Goal: Information Seeking & Learning: Learn about a topic

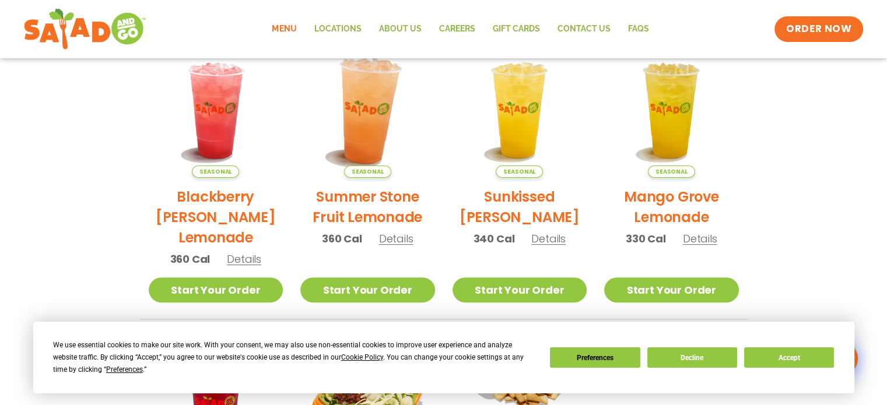
scroll to position [273, 0]
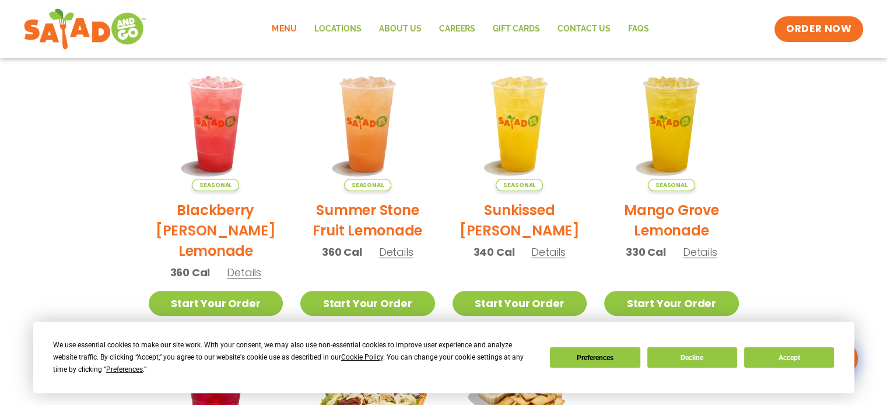
click at [289, 21] on link "Menu" at bounding box center [284, 29] width 42 height 27
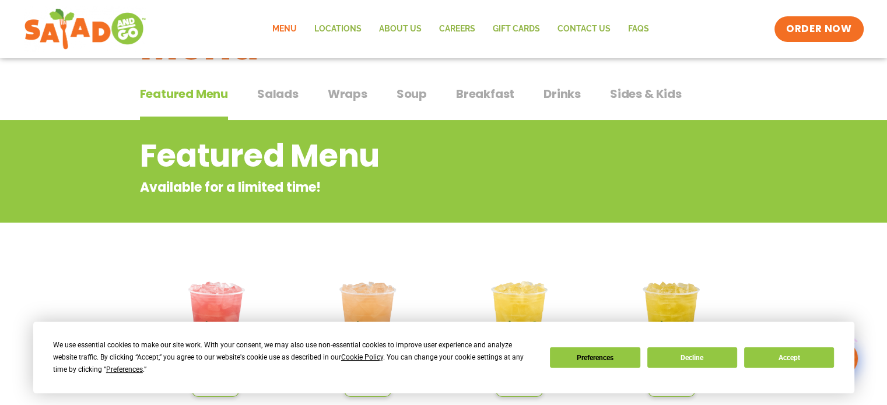
scroll to position [24, 0]
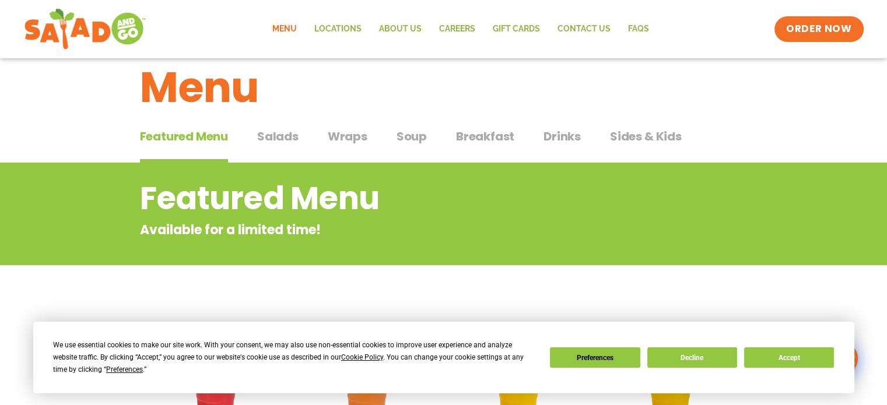
click at [280, 132] on span "Salads" at bounding box center [277, 136] width 41 height 17
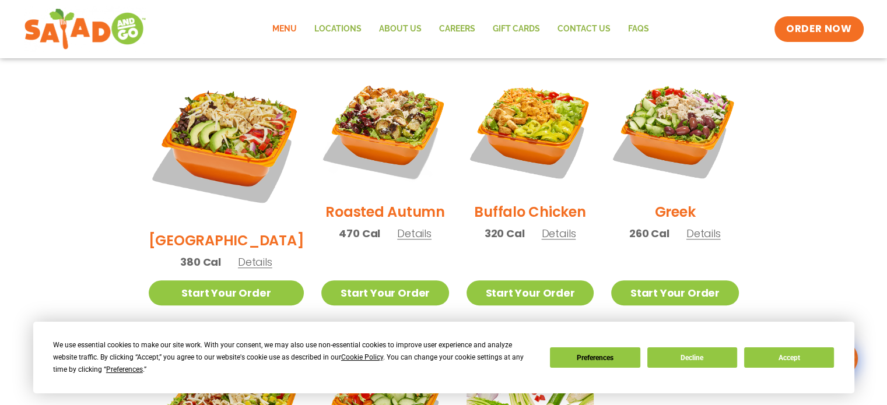
scroll to position [606, 0]
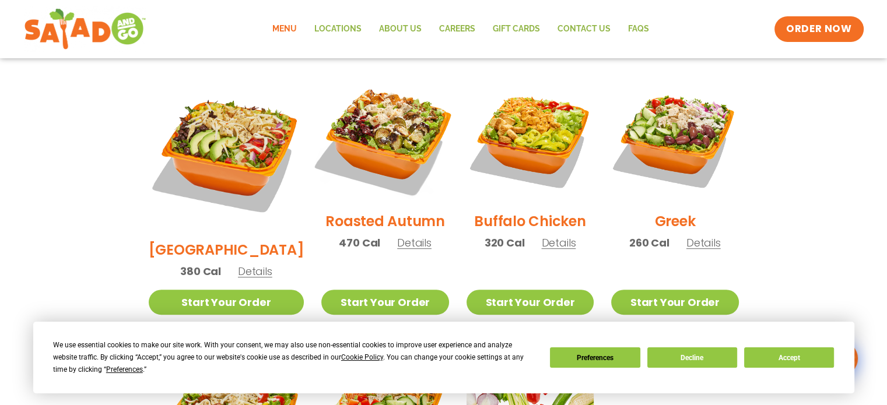
click at [375, 105] on img at bounding box center [384, 138] width 149 height 149
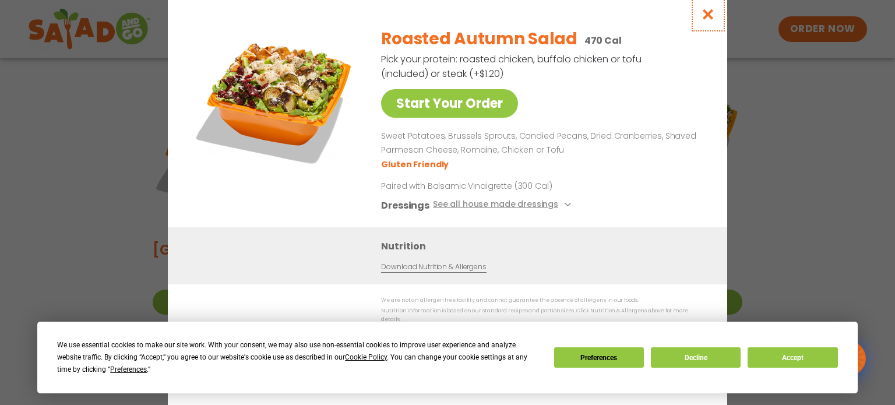
click at [709, 18] on icon "Close modal" at bounding box center [708, 14] width 15 height 12
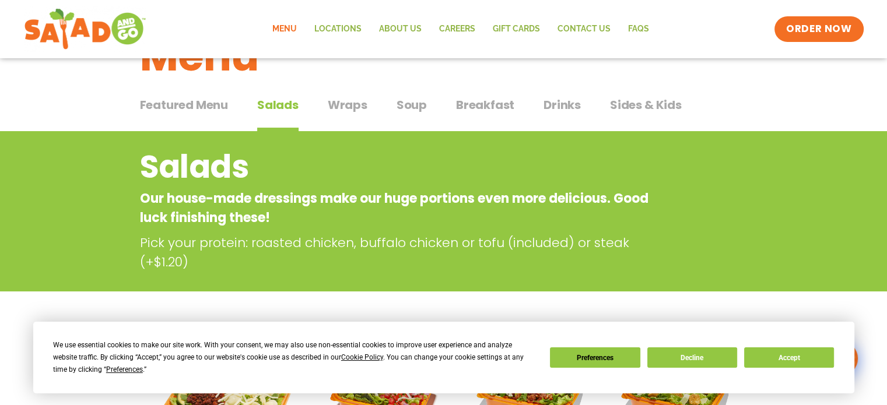
scroll to position [0, 0]
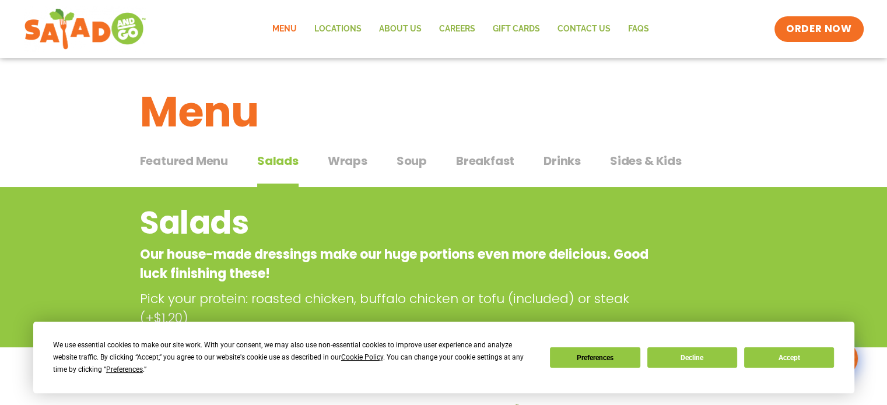
click at [353, 158] on span "Wraps" at bounding box center [348, 160] width 40 height 17
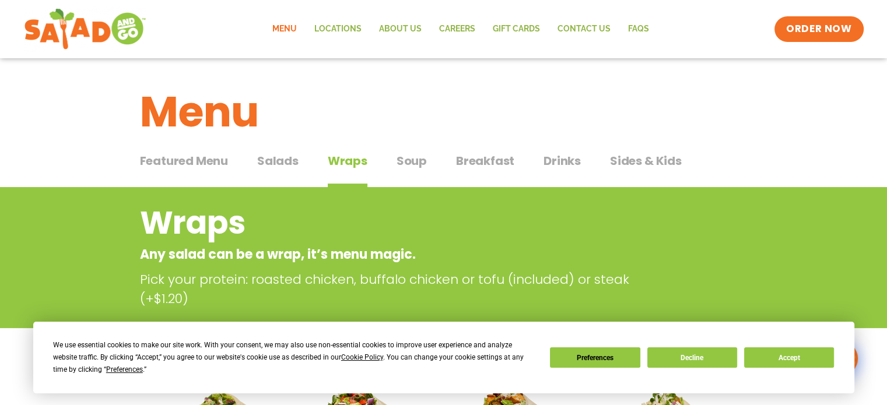
click at [415, 155] on span "Soup" at bounding box center [411, 160] width 30 height 17
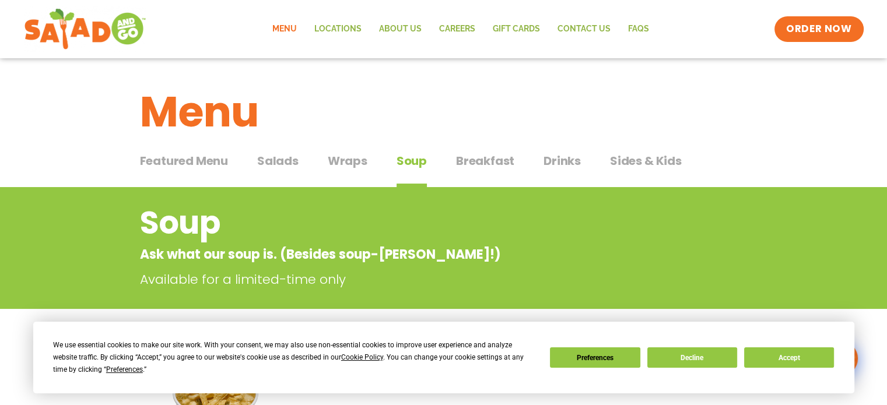
click at [341, 157] on span "Wraps" at bounding box center [348, 160] width 40 height 17
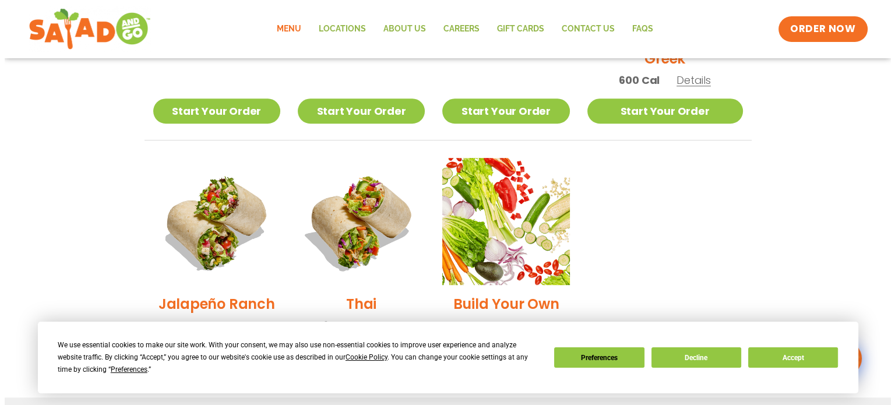
scroll to position [759, 0]
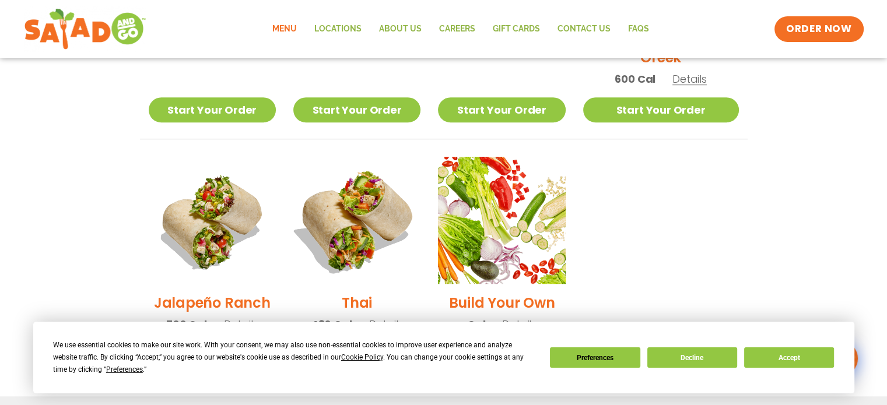
click at [365, 200] on img at bounding box center [356, 220] width 149 height 149
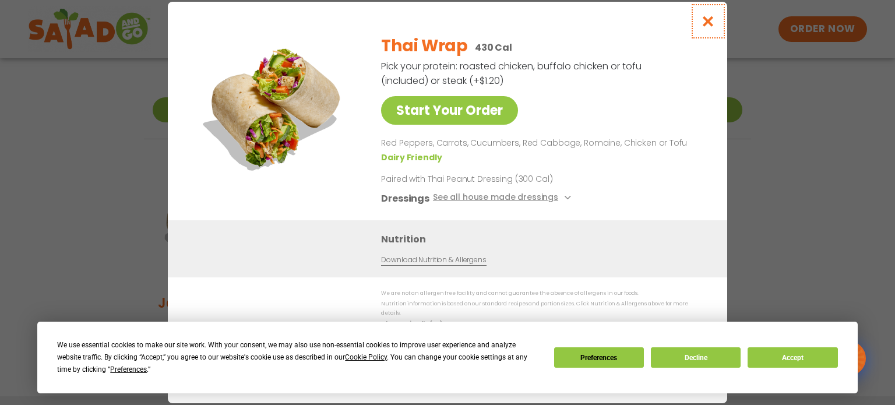
click at [718, 23] on button "Close modal" at bounding box center [709, 21] width 38 height 39
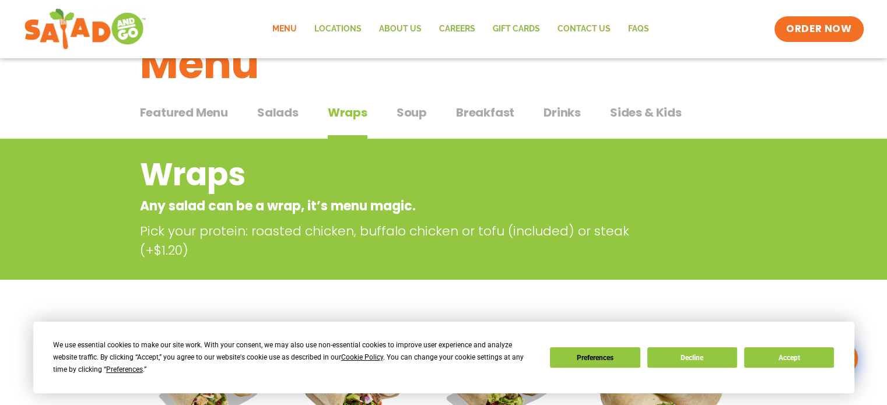
scroll to position [0, 0]
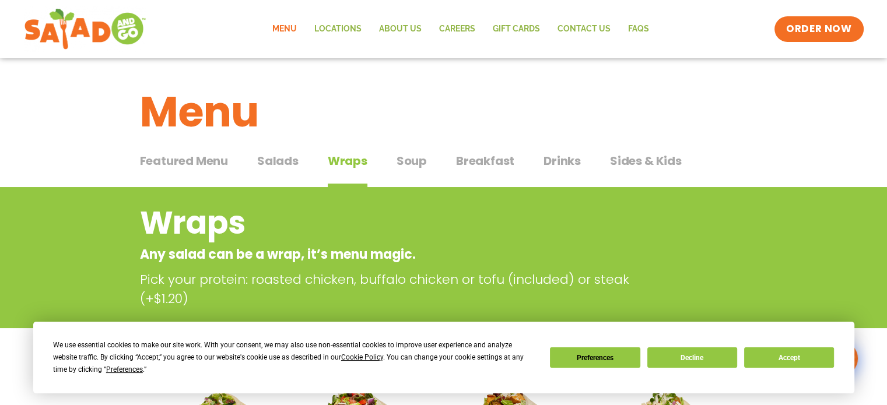
click at [483, 158] on span "Breakfast" at bounding box center [485, 160] width 58 height 17
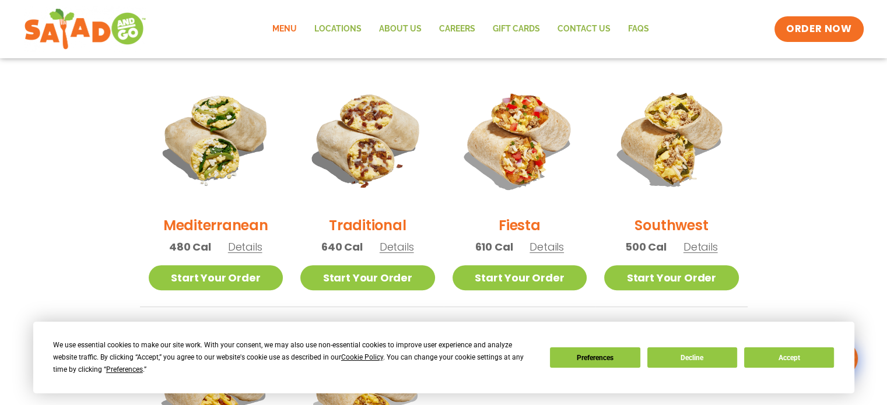
scroll to position [296, 0]
